Goal: Use online tool/utility: Utilize a website feature to perform a specific function

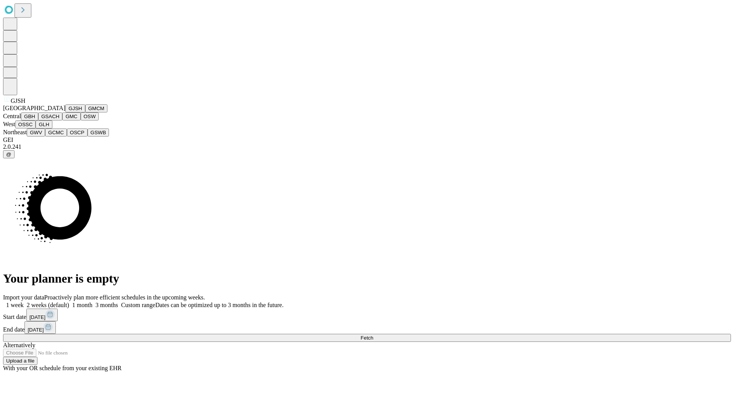
click at [65, 112] on button "GJSH" at bounding box center [75, 108] width 20 height 8
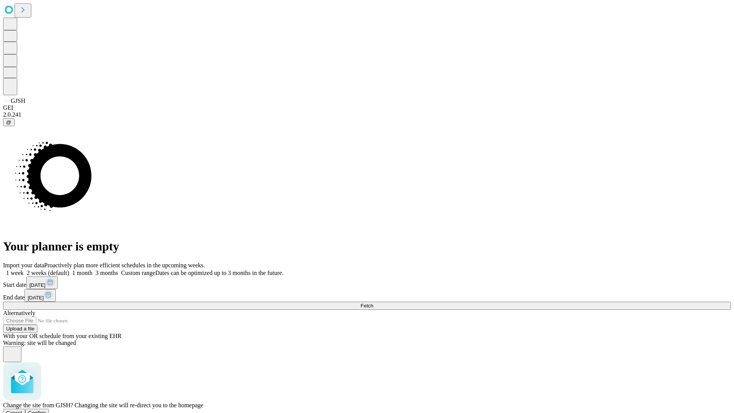
click at [46, 410] on span "Confirm" at bounding box center [37, 413] width 18 height 6
click at [93, 270] on label "1 month" at bounding box center [80, 273] width 23 height 6
click at [373, 303] on span "Fetch" at bounding box center [367, 306] width 13 height 6
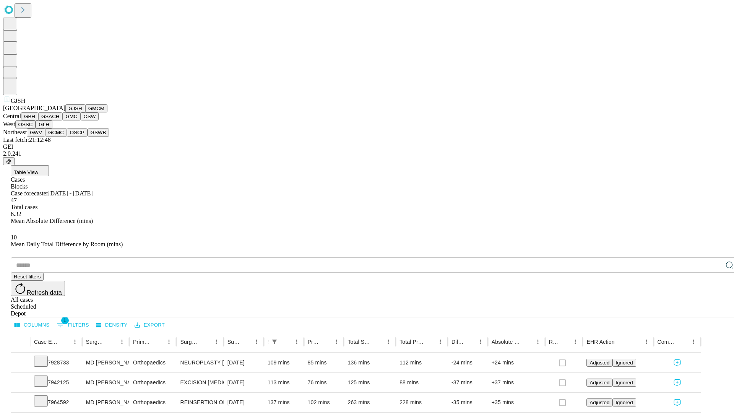
click at [85, 112] on button "GMCM" at bounding box center [96, 108] width 22 height 8
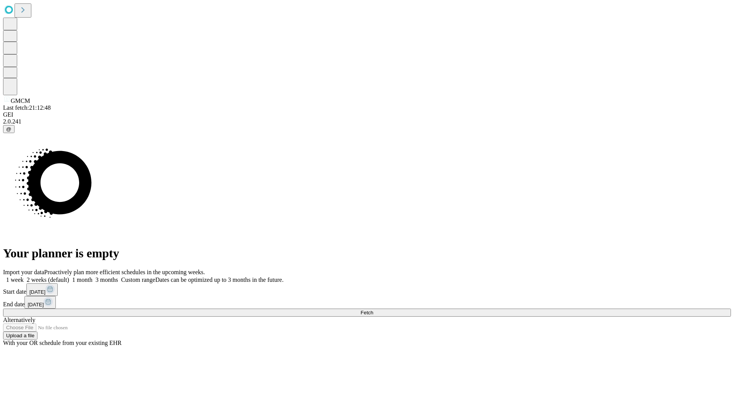
click at [93, 276] on label "1 month" at bounding box center [80, 279] width 23 height 6
click at [373, 310] on span "Fetch" at bounding box center [367, 313] width 13 height 6
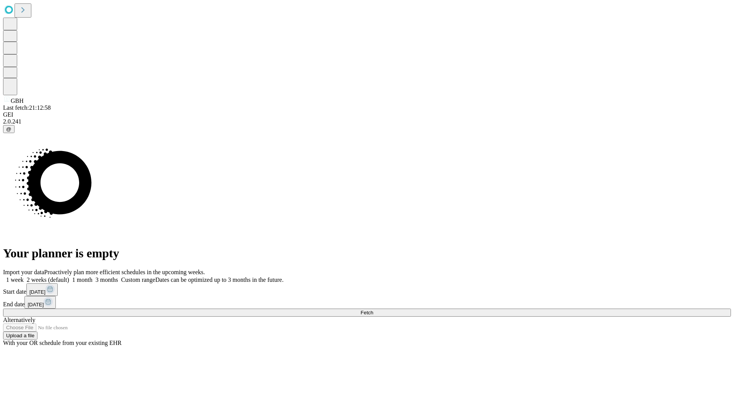
click at [93, 276] on label "1 month" at bounding box center [80, 279] width 23 height 6
click at [373, 310] on span "Fetch" at bounding box center [367, 313] width 13 height 6
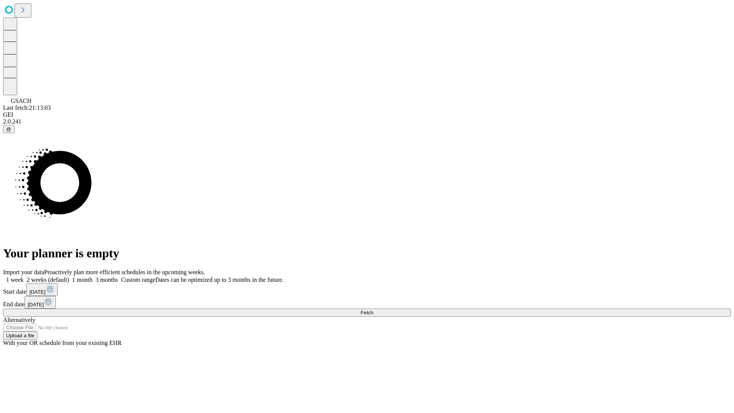
click at [93, 276] on label "1 month" at bounding box center [80, 279] width 23 height 6
click at [373, 310] on span "Fetch" at bounding box center [367, 313] width 13 height 6
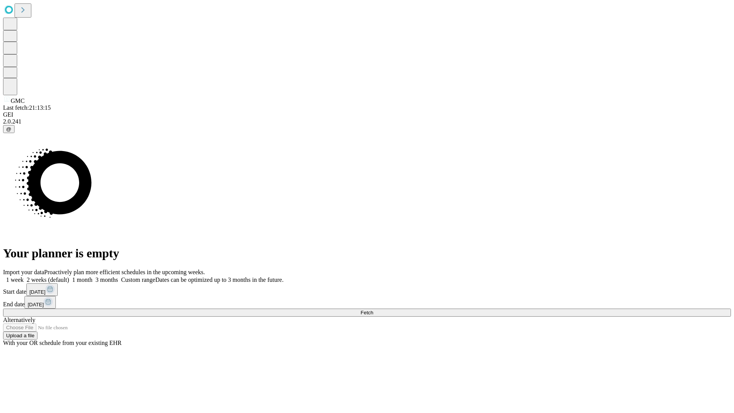
click at [93, 276] on label "1 month" at bounding box center [80, 279] width 23 height 6
click at [373, 310] on span "Fetch" at bounding box center [367, 313] width 13 height 6
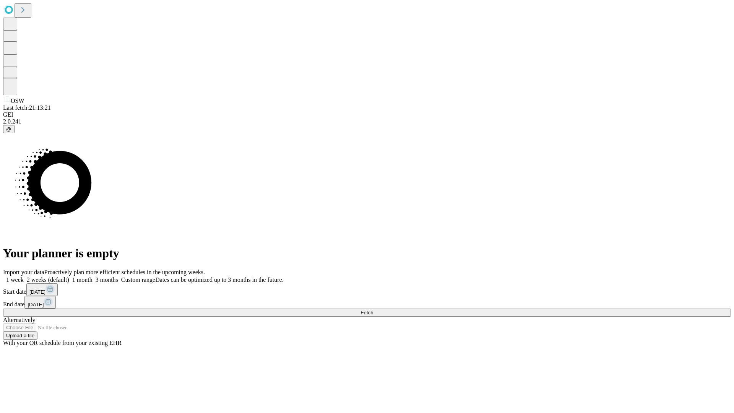
click at [93, 276] on label "1 month" at bounding box center [80, 279] width 23 height 6
click at [373, 310] on span "Fetch" at bounding box center [367, 313] width 13 height 6
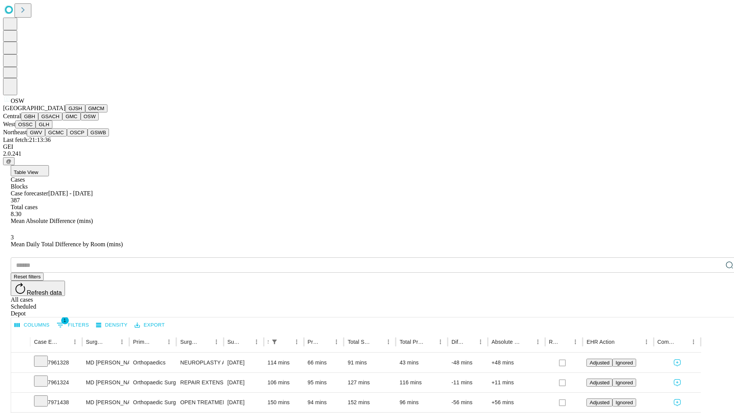
click at [36, 128] on button "OSSC" at bounding box center [25, 124] width 21 height 8
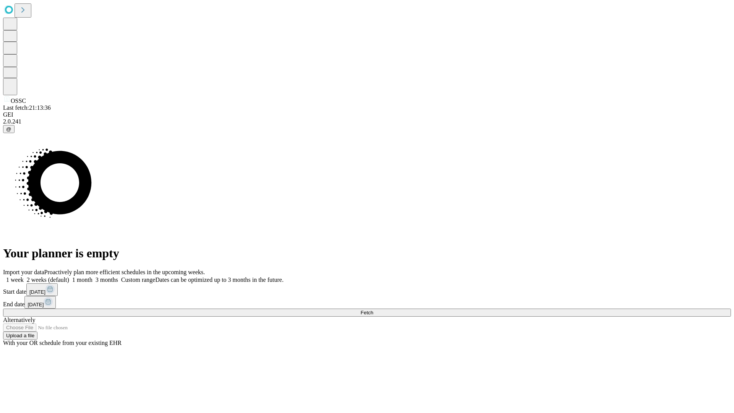
click at [93, 276] on label "1 month" at bounding box center [80, 279] width 23 height 6
click at [373, 310] on span "Fetch" at bounding box center [367, 313] width 13 height 6
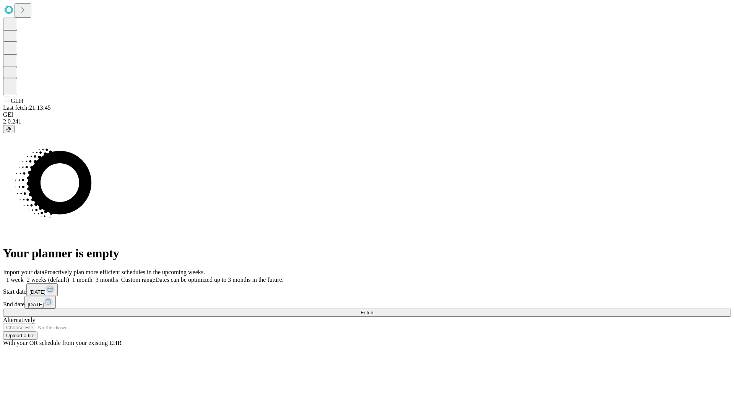
click at [93, 276] on label "1 month" at bounding box center [80, 279] width 23 height 6
click at [373, 310] on span "Fetch" at bounding box center [367, 313] width 13 height 6
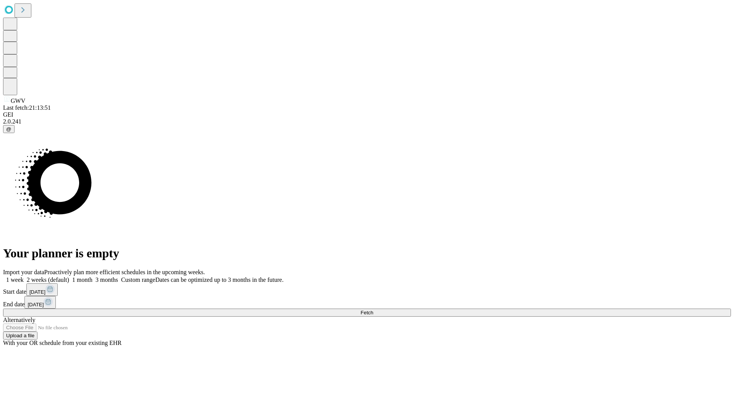
click at [93, 276] on label "1 month" at bounding box center [80, 279] width 23 height 6
click at [373, 310] on span "Fetch" at bounding box center [367, 313] width 13 height 6
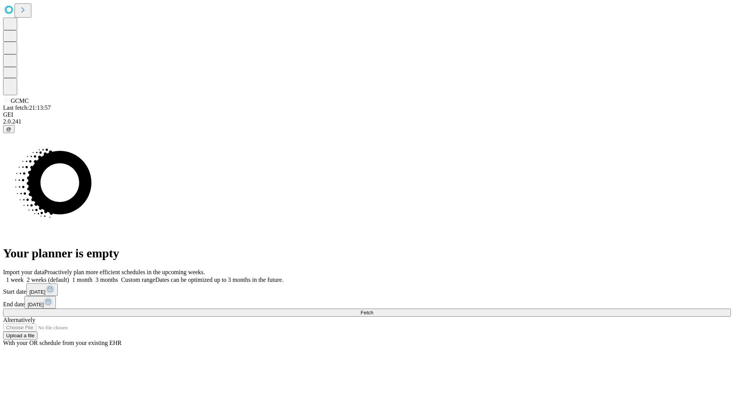
click at [93, 276] on label "1 month" at bounding box center [80, 279] width 23 height 6
click at [373, 310] on span "Fetch" at bounding box center [367, 313] width 13 height 6
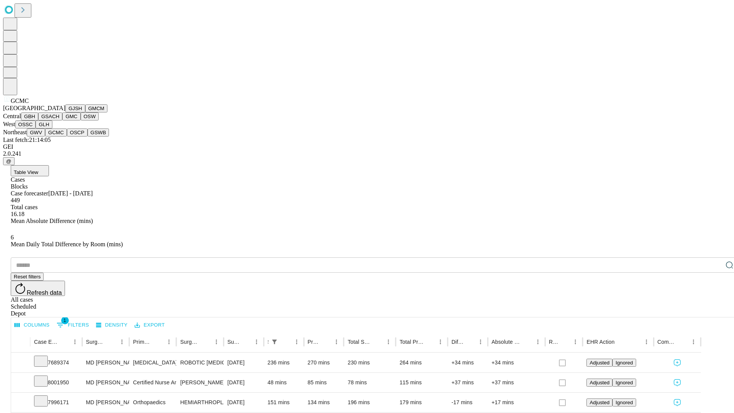
click at [67, 136] on button "OSCP" at bounding box center [77, 132] width 21 height 8
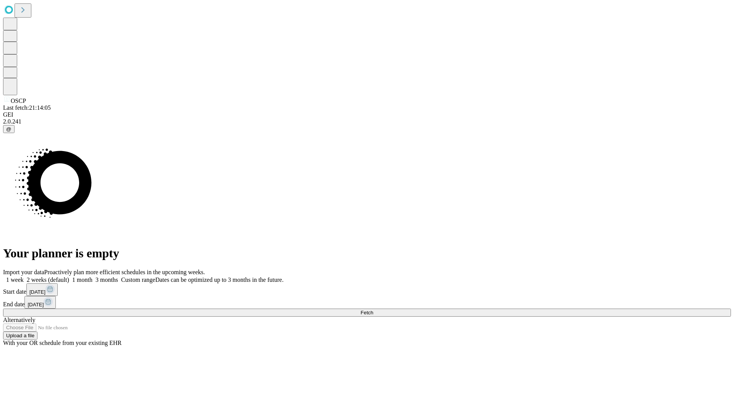
click at [93, 276] on label "1 month" at bounding box center [80, 279] width 23 height 6
click at [373, 310] on span "Fetch" at bounding box center [367, 313] width 13 height 6
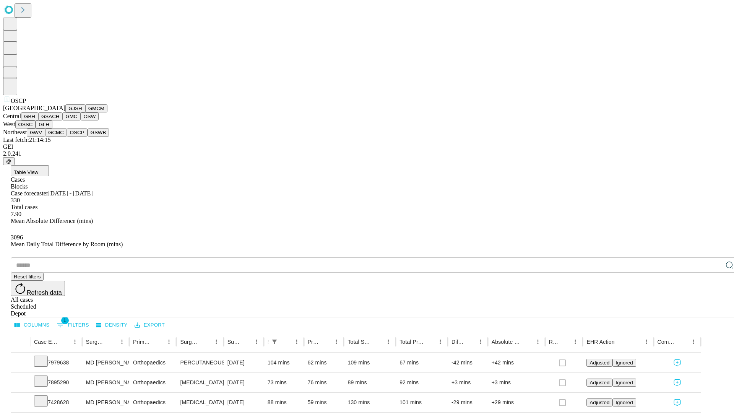
click at [88, 136] on button "GSWB" at bounding box center [99, 132] width 22 height 8
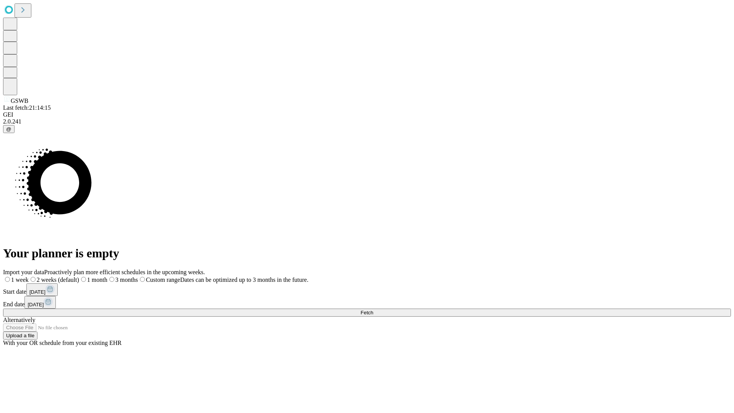
click at [107, 276] on label "1 month" at bounding box center [93, 279] width 28 height 6
click at [373, 310] on span "Fetch" at bounding box center [367, 313] width 13 height 6
